Goal: Task Accomplishment & Management: Manage account settings

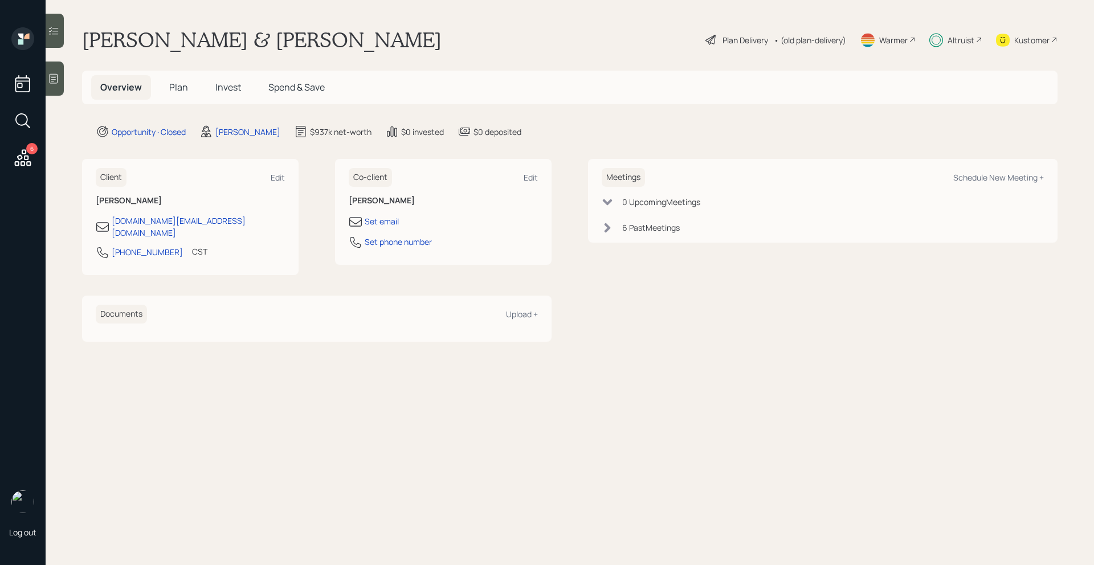
click at [227, 90] on span "Invest" at bounding box center [228, 87] width 26 height 13
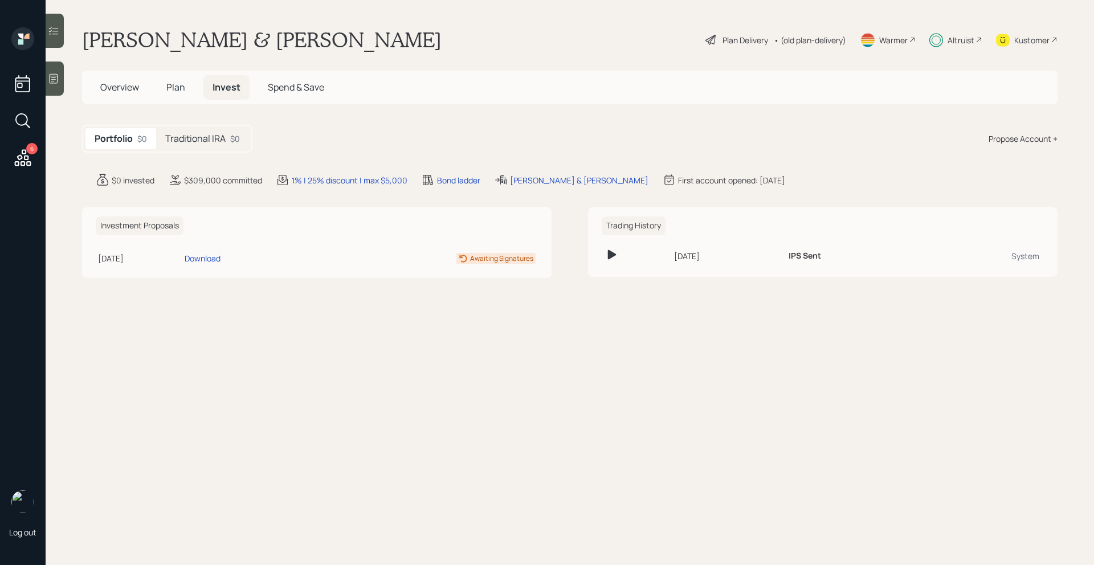
click at [195, 136] on h5 "Traditional IRA" at bounding box center [195, 138] width 60 height 11
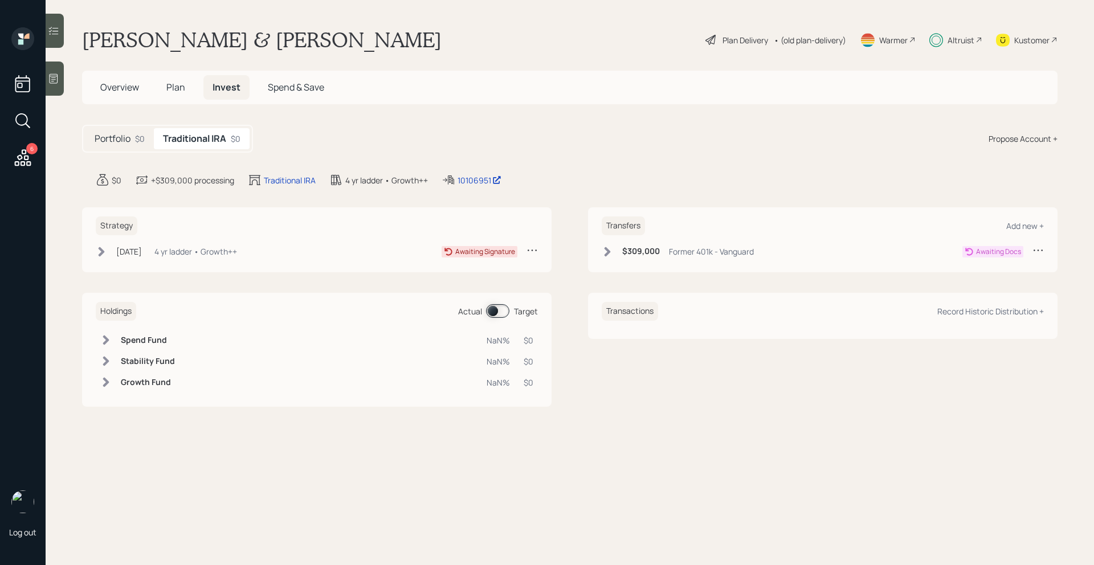
click at [1044, 249] on div "Transfers Add new + $309,000 Former 401k - Vanguard Awaiting Docs" at bounding box center [822, 239] width 469 height 65
click at [1038, 251] on icon at bounding box center [1037, 250] width 9 height 2
click at [997, 283] on div "Cancel Transfer" at bounding box center [1003, 282] width 82 height 11
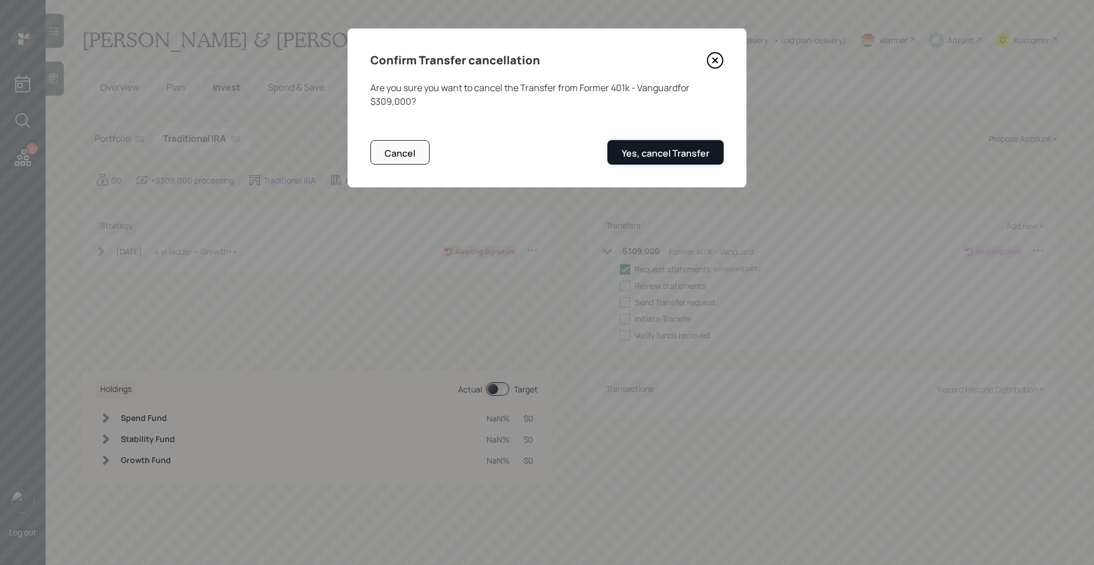
click at [709, 157] on button "Yes, cancel Transfer" at bounding box center [665, 152] width 116 height 24
